Goal: Transaction & Acquisition: Purchase product/service

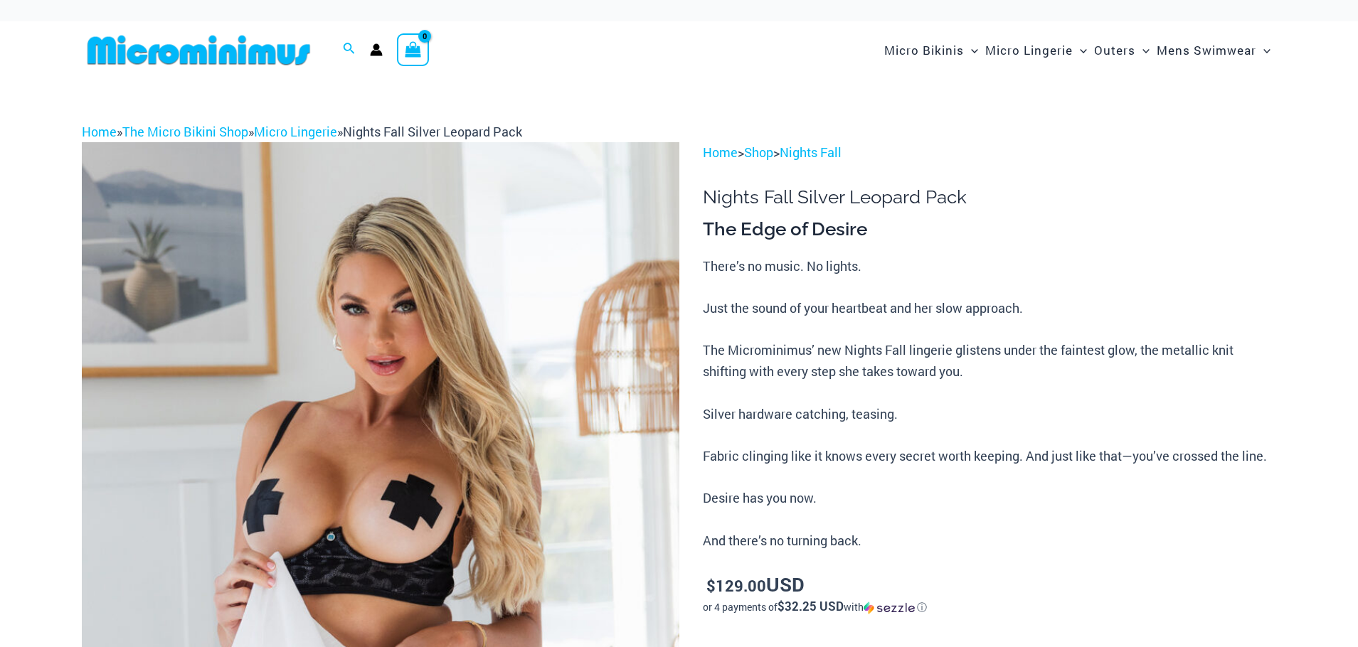
click at [514, 408] on img at bounding box center [381, 590] width 598 height 896
click at [573, 371] on img at bounding box center [381, 590] width 598 height 896
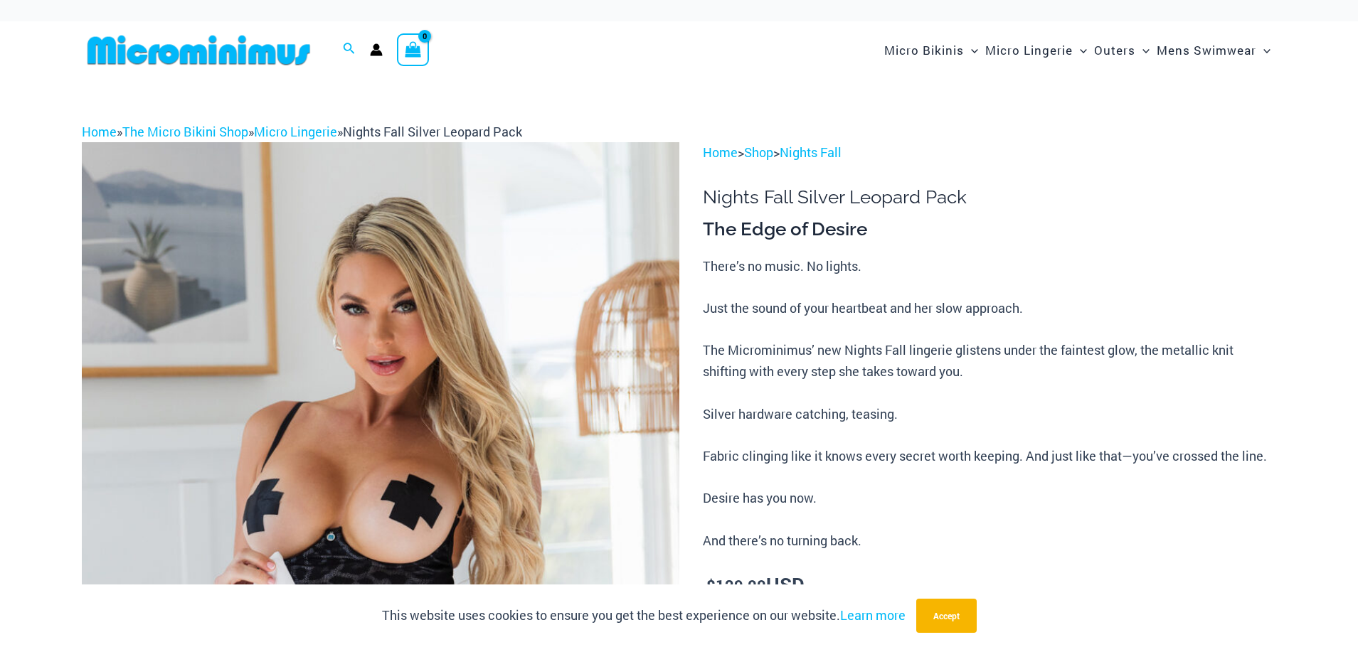
click at [548, 383] on img at bounding box center [381, 590] width 598 height 896
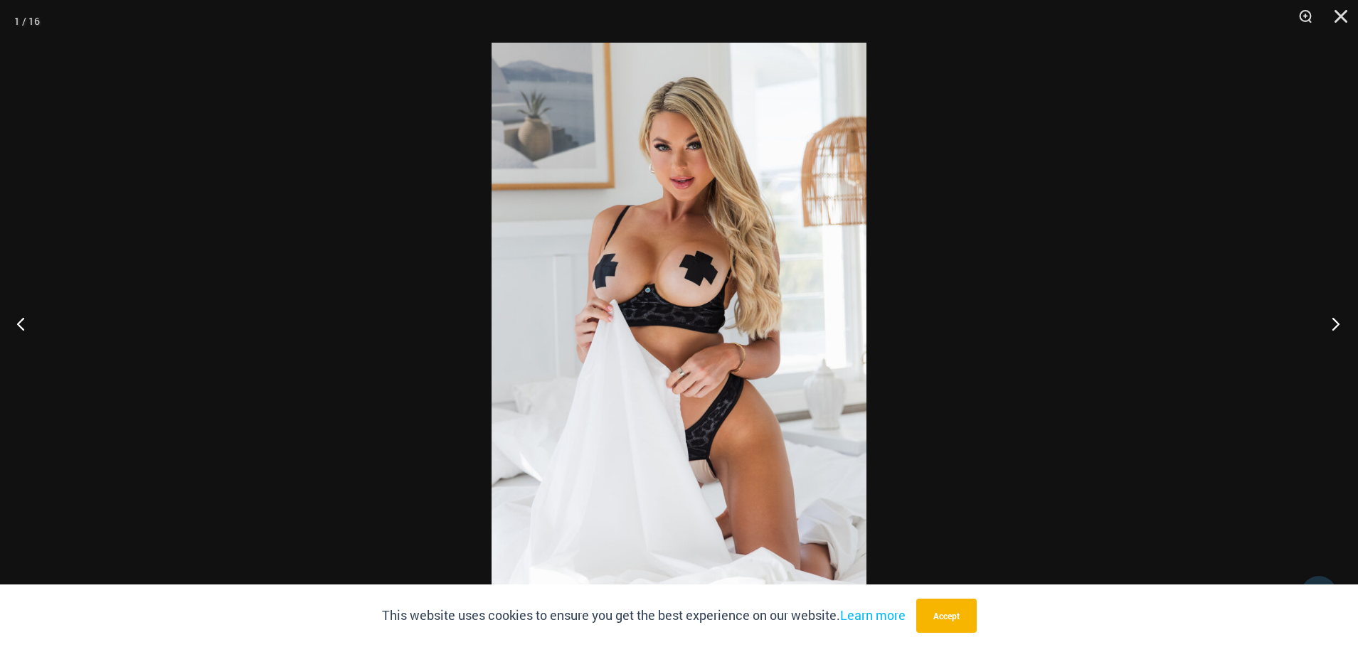
click at [1331, 324] on button "Next" at bounding box center [1331, 323] width 53 height 71
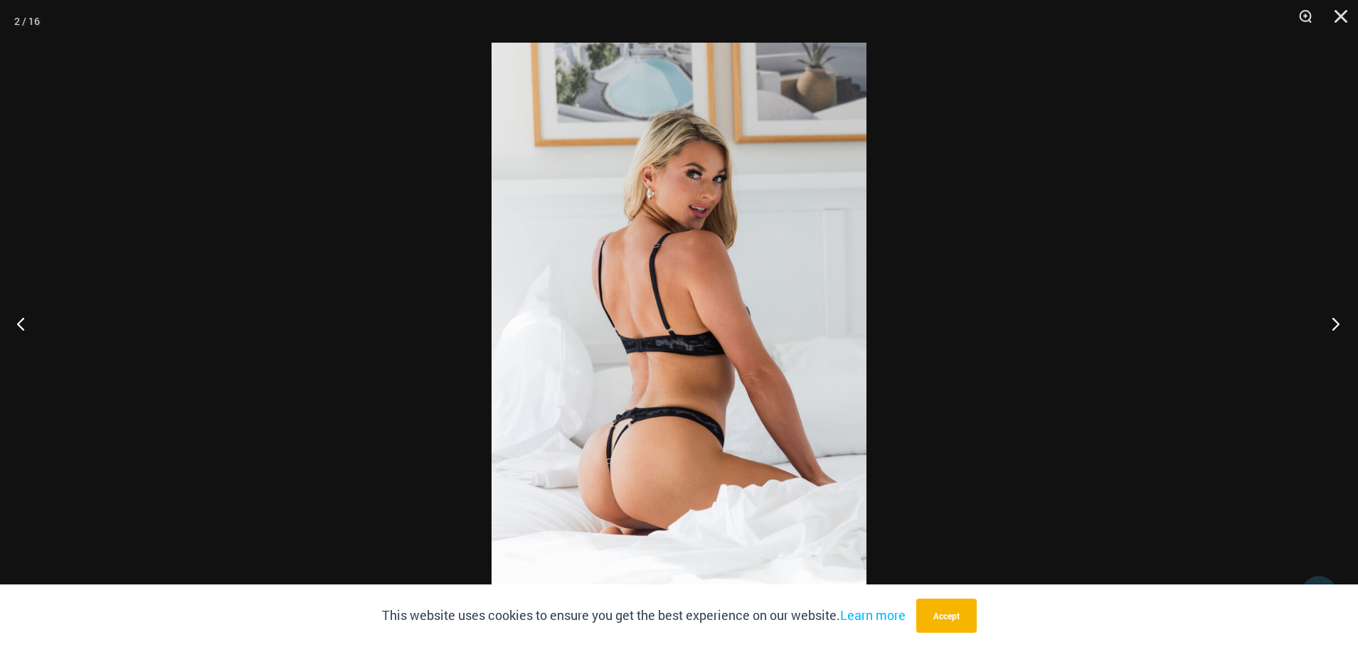
click at [1331, 322] on button "Next" at bounding box center [1331, 323] width 53 height 71
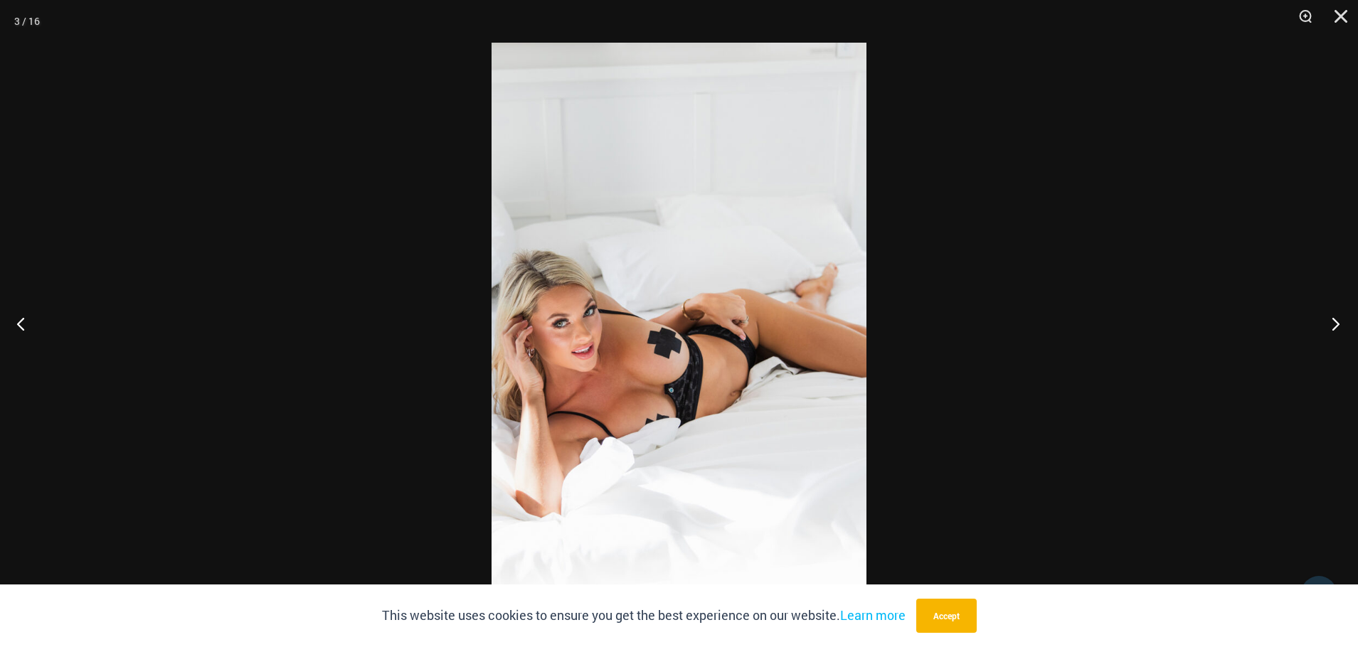
click at [1331, 322] on button "Next" at bounding box center [1331, 323] width 53 height 71
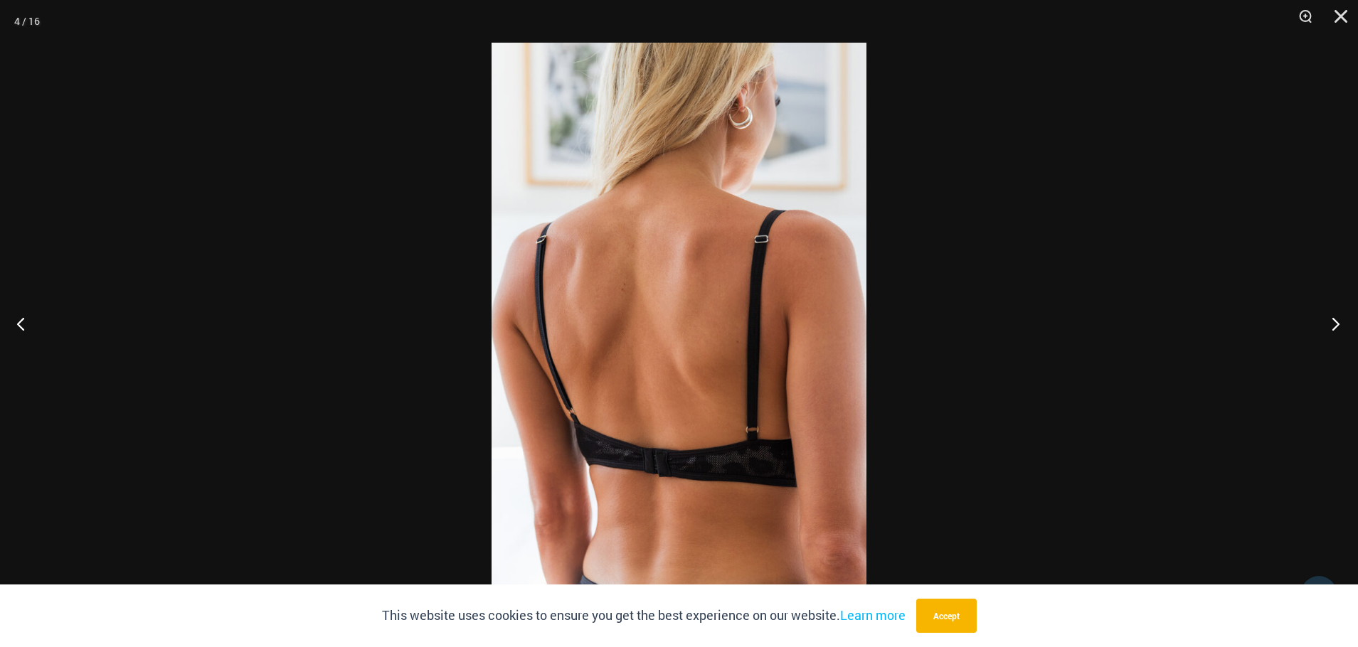
click at [1331, 322] on button "Next" at bounding box center [1331, 323] width 53 height 71
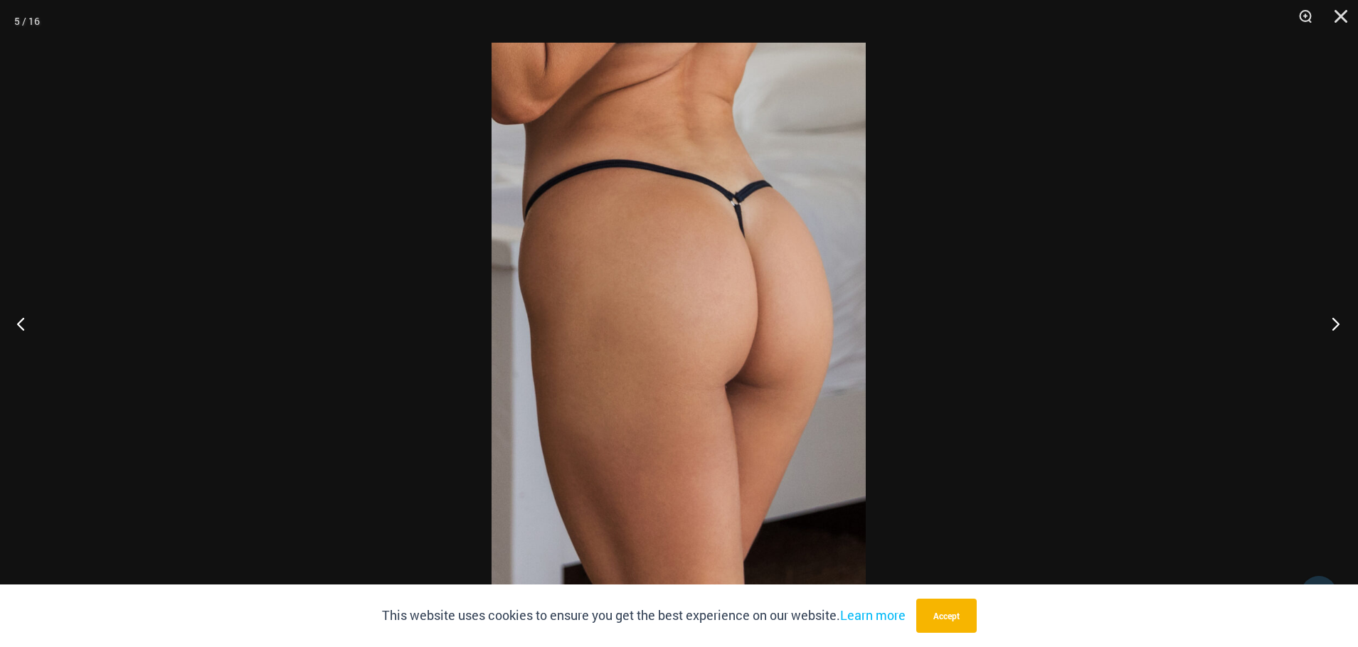
click at [1338, 324] on button "Next" at bounding box center [1331, 323] width 53 height 71
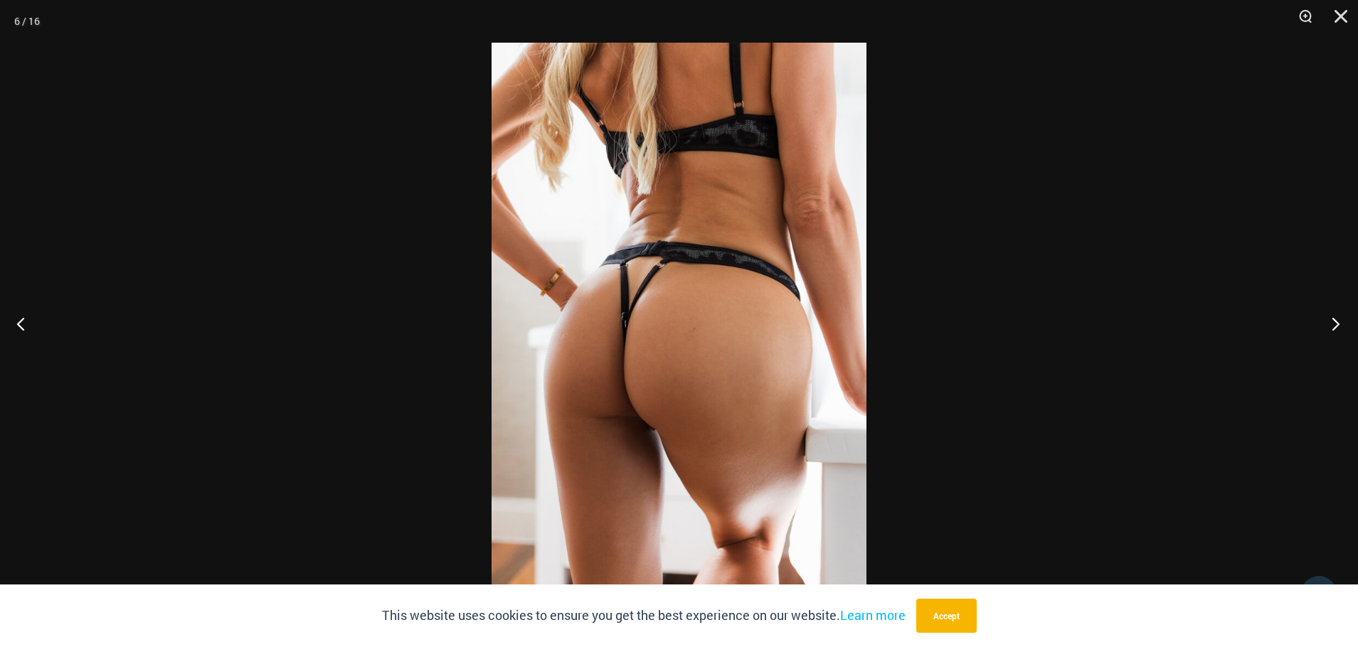
click at [1337, 324] on button "Next" at bounding box center [1331, 323] width 53 height 71
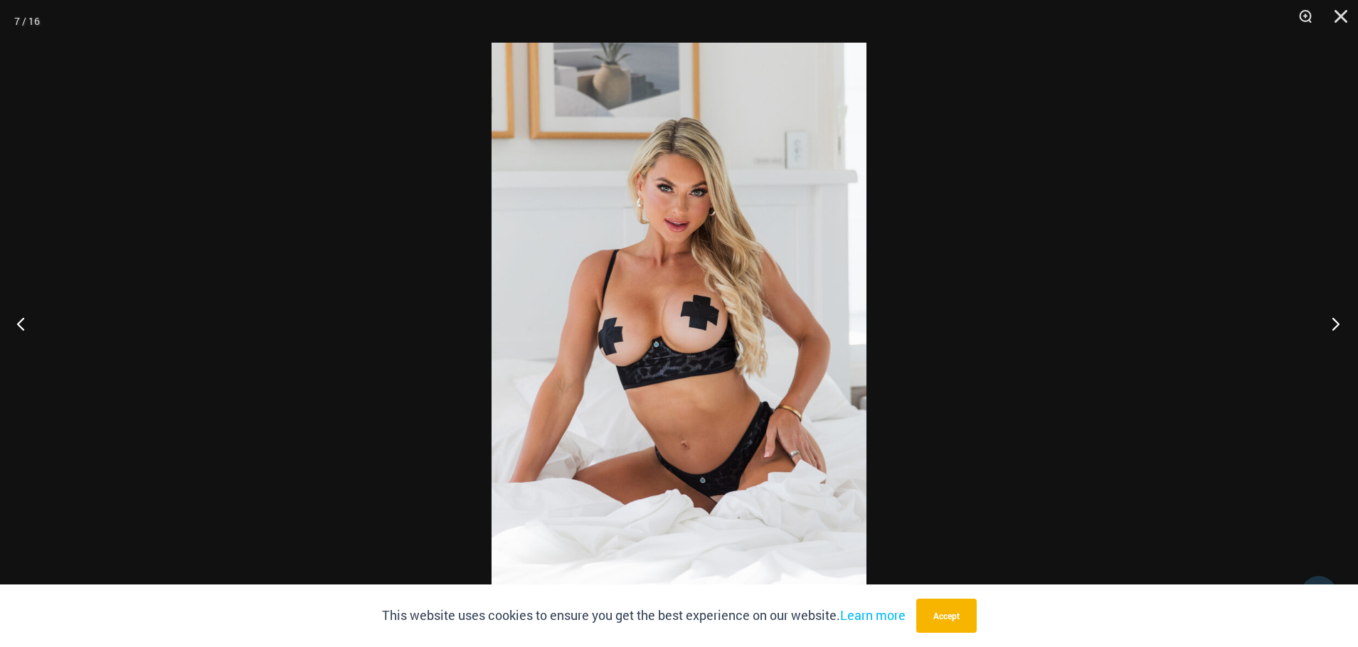
click at [1340, 323] on button "Next" at bounding box center [1331, 323] width 53 height 71
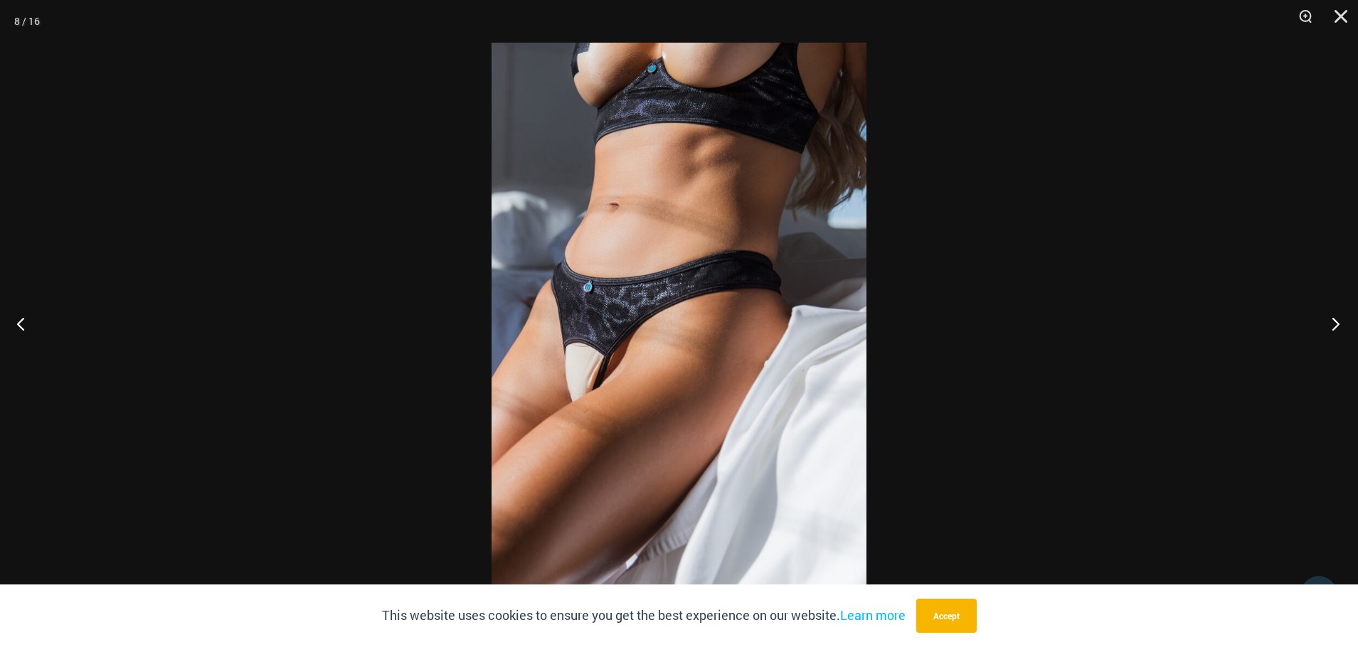
click at [1332, 324] on button "Next" at bounding box center [1331, 323] width 53 height 71
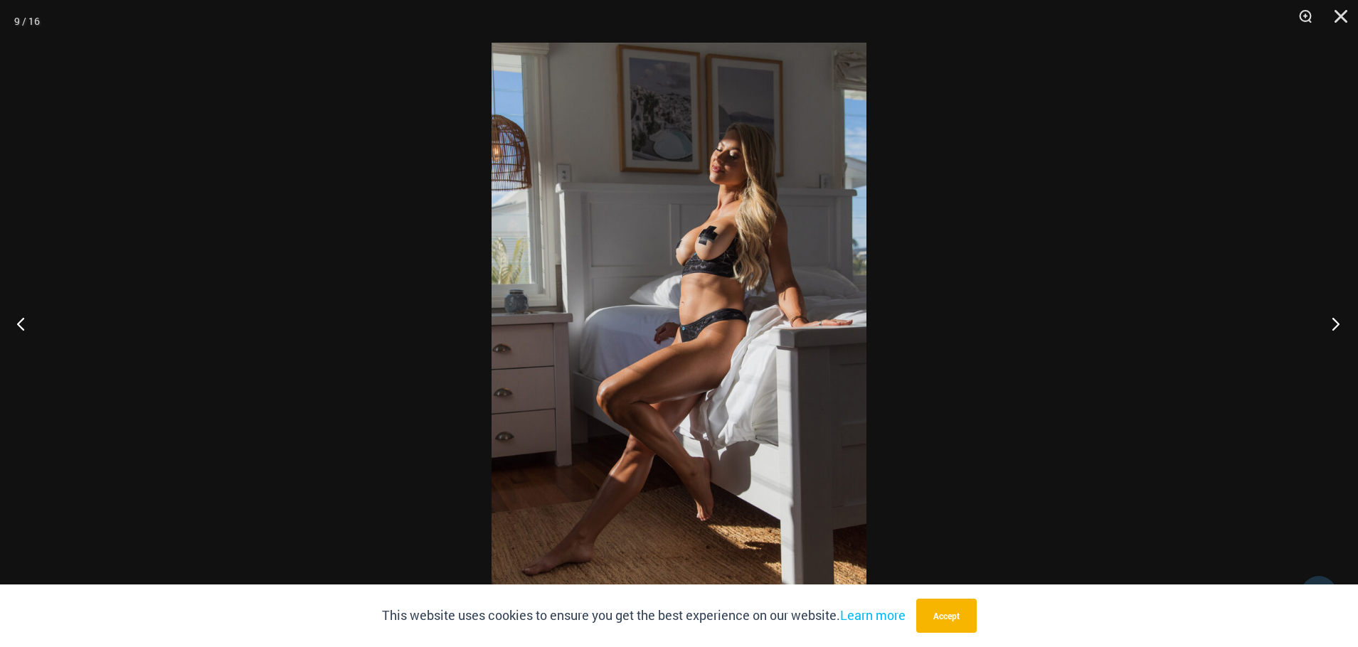
click at [1332, 324] on button "Next" at bounding box center [1331, 323] width 53 height 71
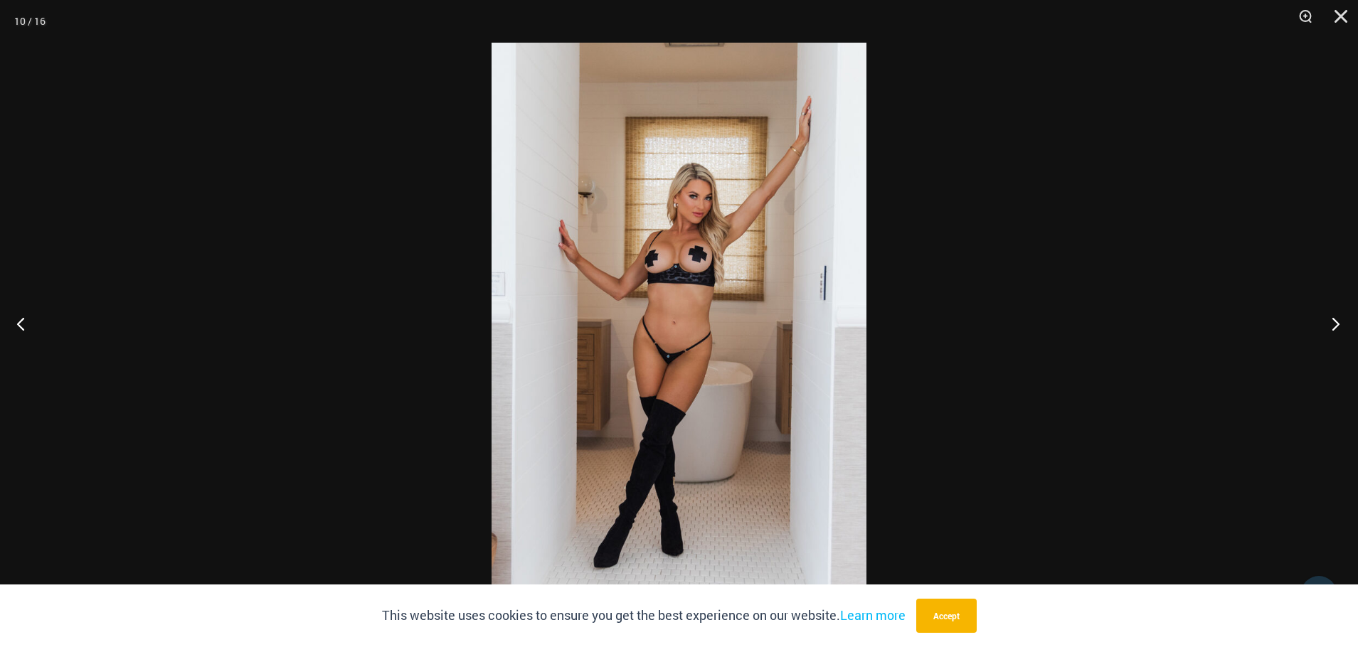
click at [1334, 323] on button "Next" at bounding box center [1331, 323] width 53 height 71
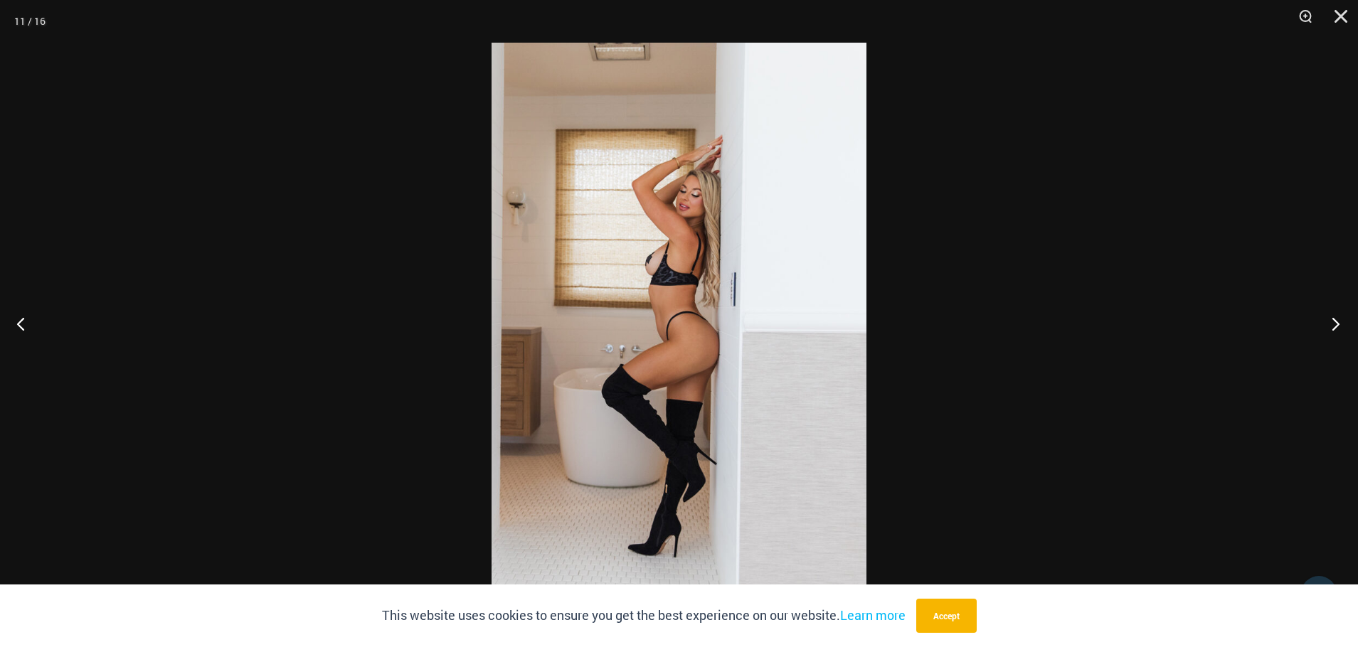
click at [1335, 322] on button "Next" at bounding box center [1331, 323] width 53 height 71
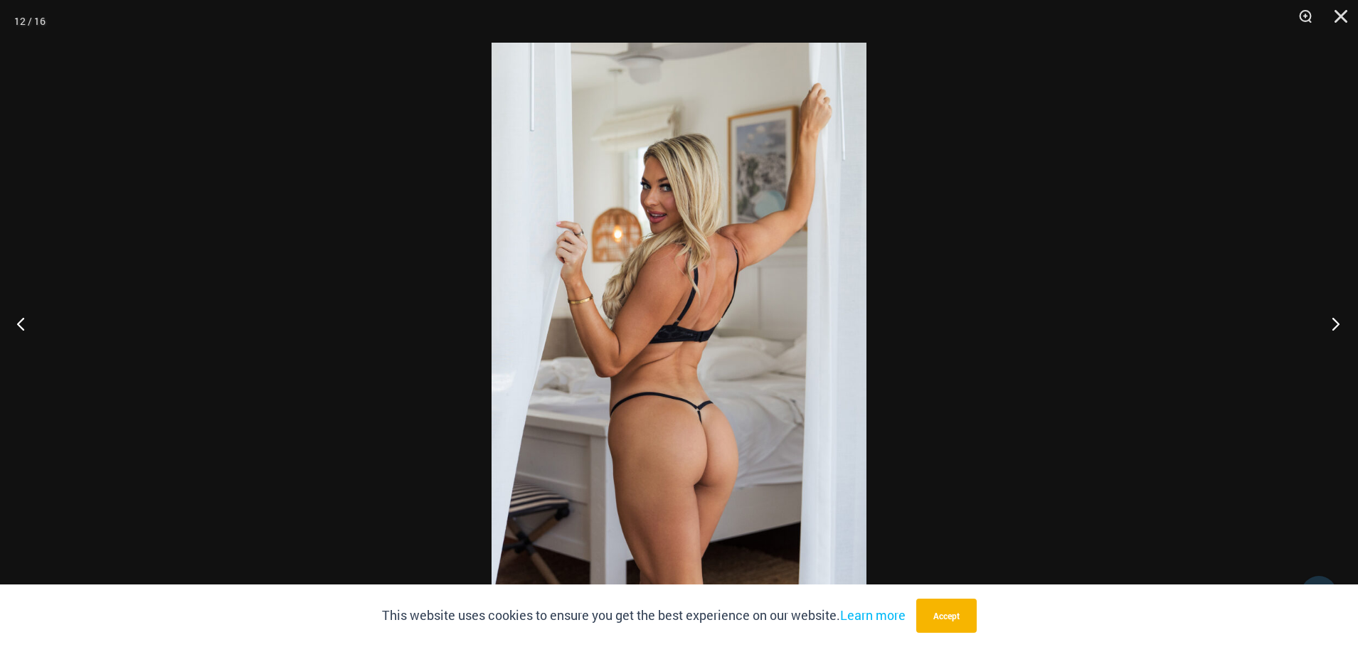
click at [1335, 322] on button "Next" at bounding box center [1331, 323] width 53 height 71
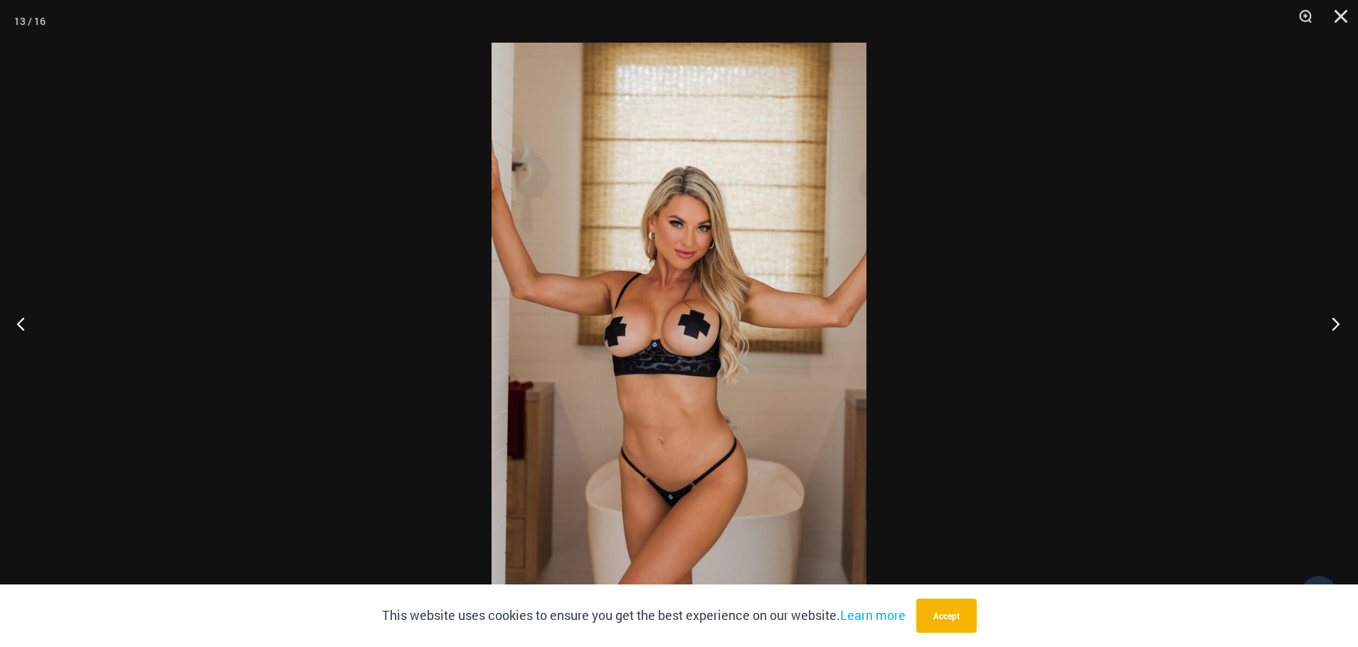
click at [1337, 322] on button "Next" at bounding box center [1331, 323] width 53 height 71
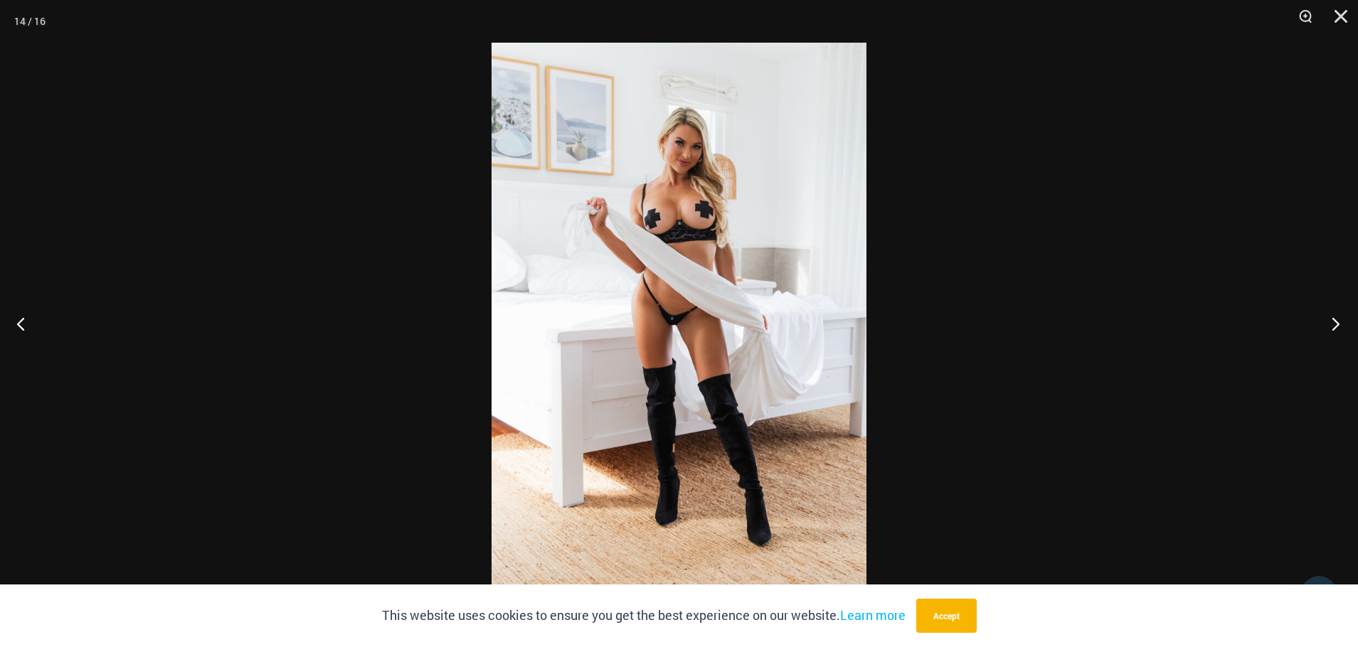
click at [1340, 319] on button "Next" at bounding box center [1331, 323] width 53 height 71
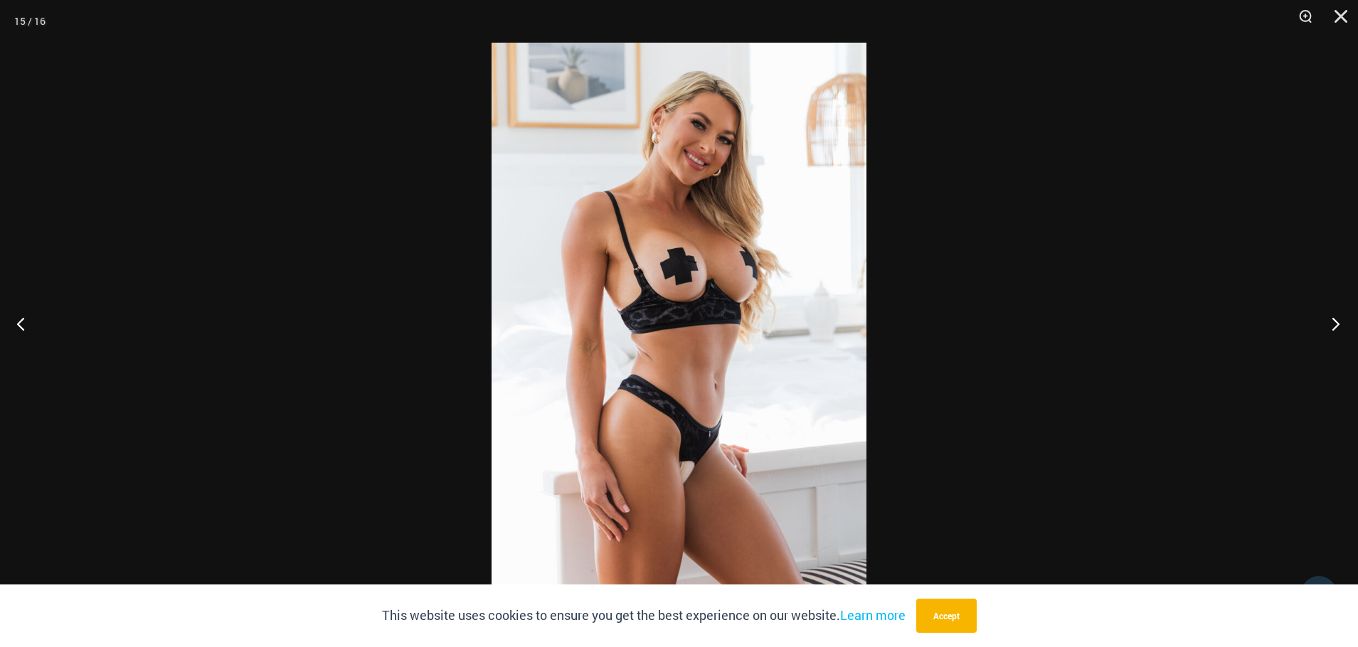
click at [1340, 319] on button "Next" at bounding box center [1331, 323] width 53 height 71
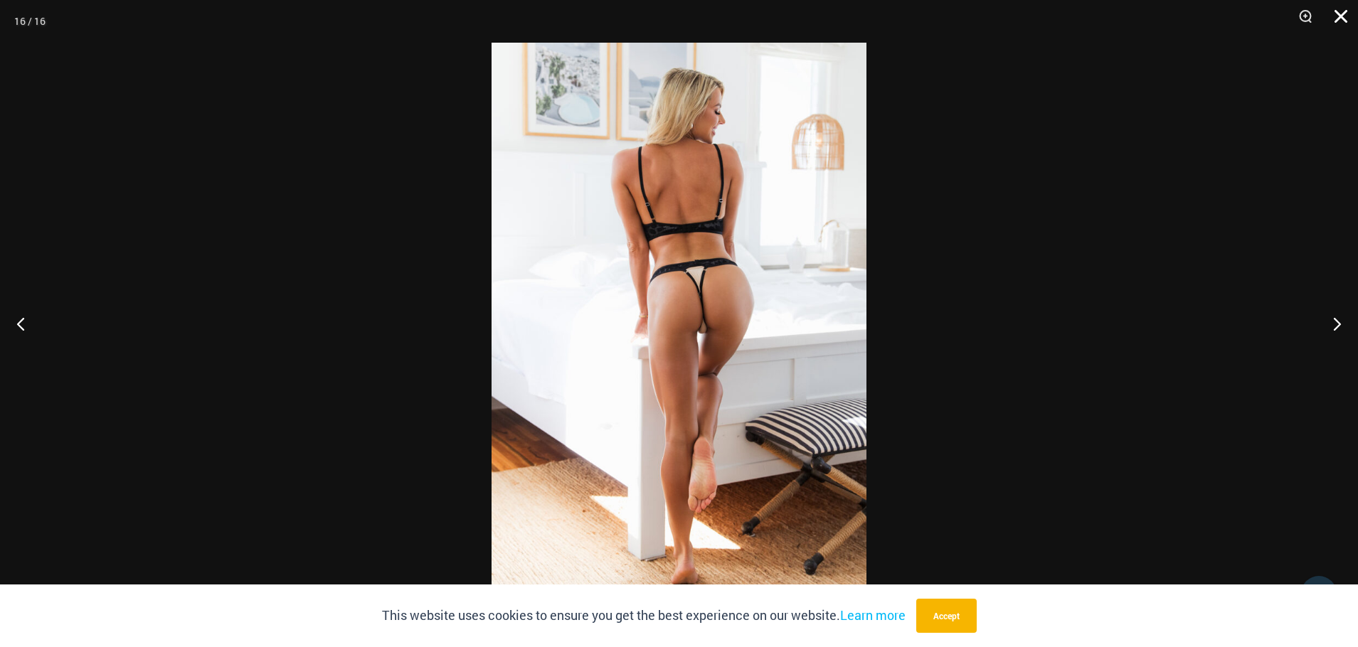
click at [1340, 13] on button "Close" at bounding box center [1336, 21] width 36 height 43
